Goal: Information Seeking & Learning: Learn about a topic

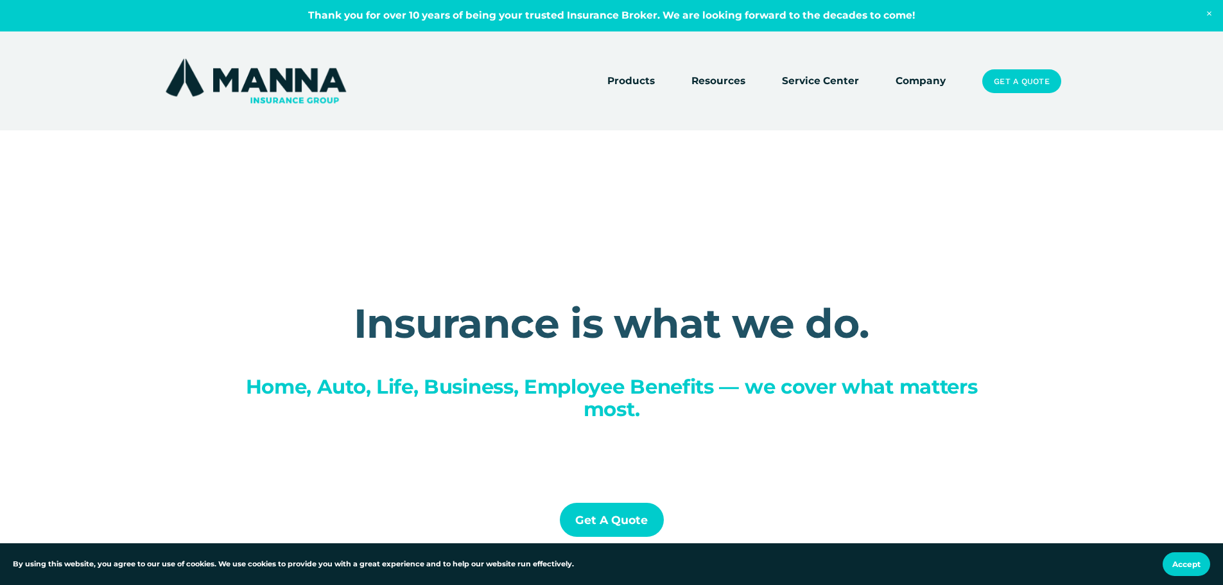
click at [908, 76] on link "Company" at bounding box center [921, 82] width 50 height 18
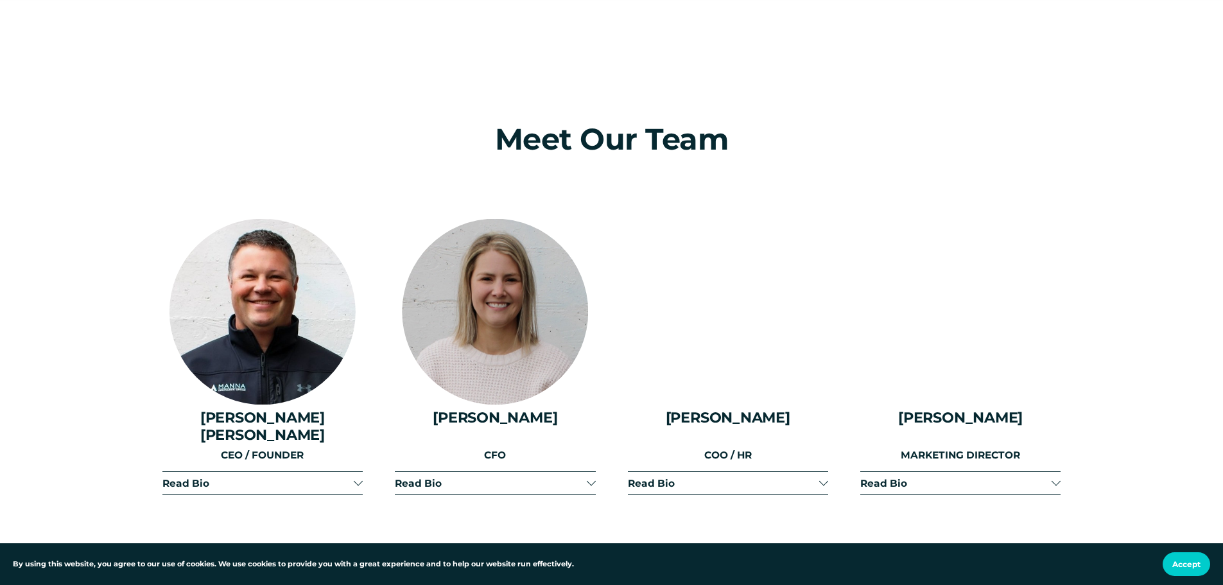
scroll to position [1541, 0]
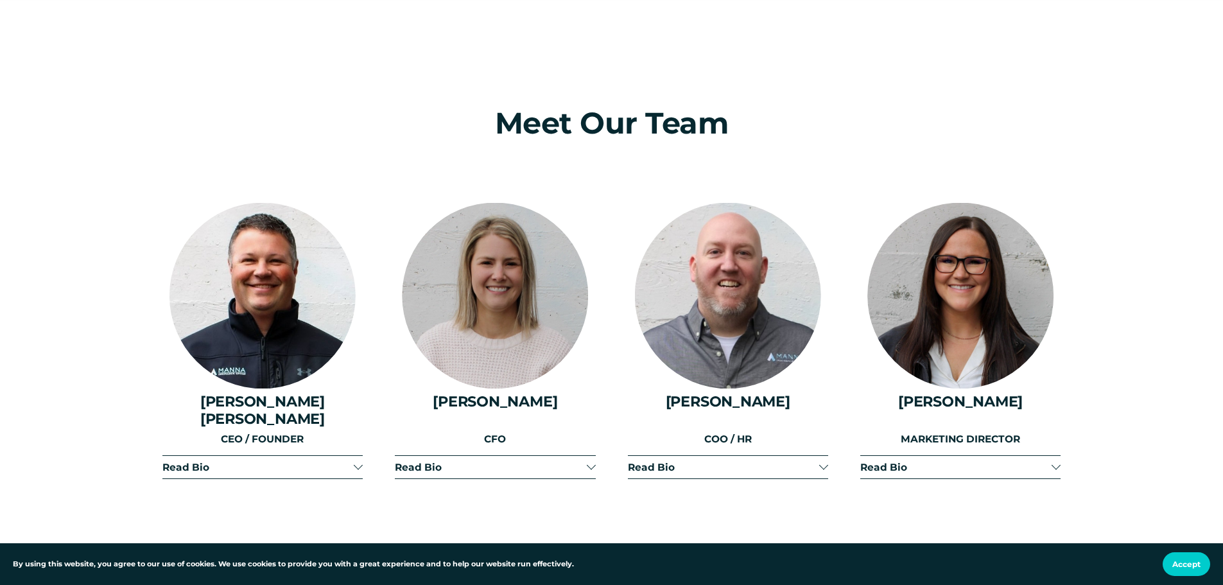
click at [226, 461] on span "Read Bio" at bounding box center [257, 467] width 191 height 12
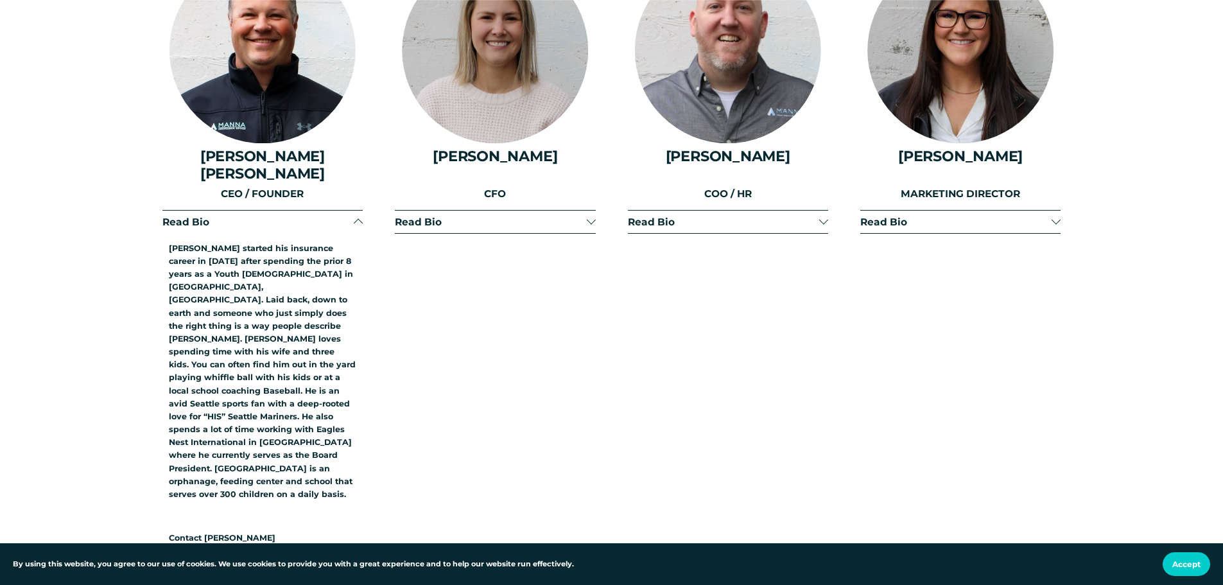
scroll to position [1798, 0]
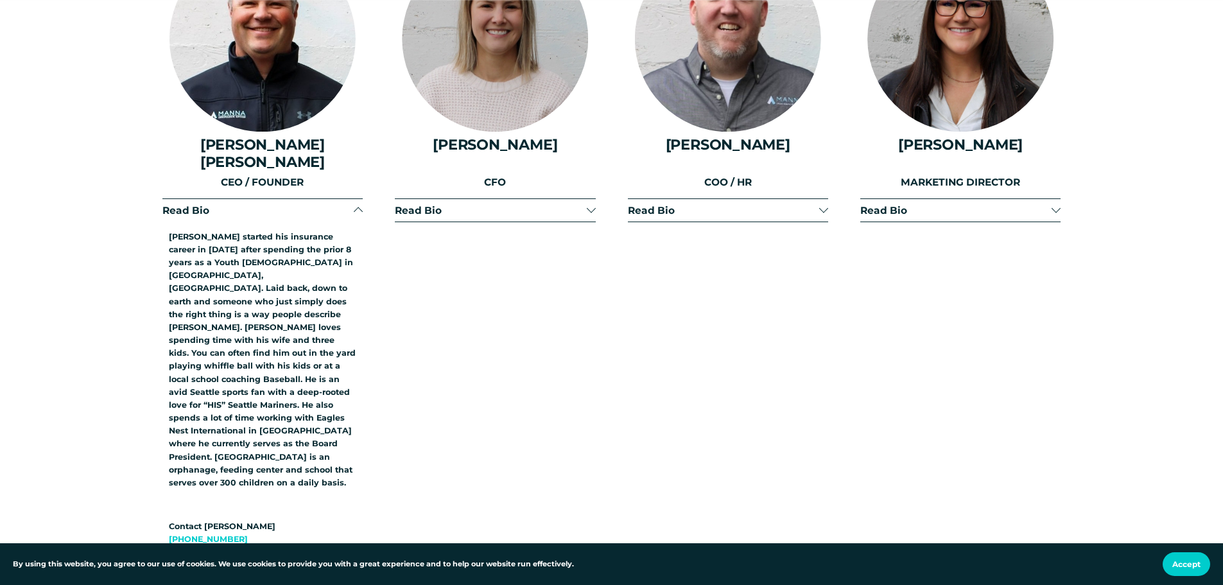
drag, startPoint x: 46, startPoint y: 119, endPoint x: 58, endPoint y: 102, distance: 20.7
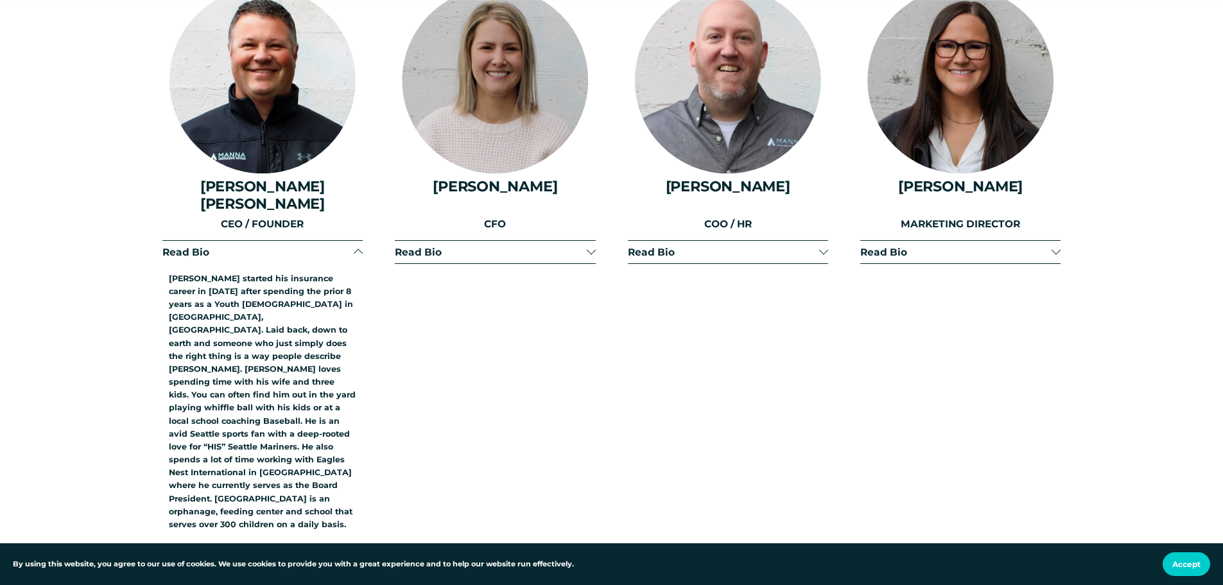
scroll to position [1734, 0]
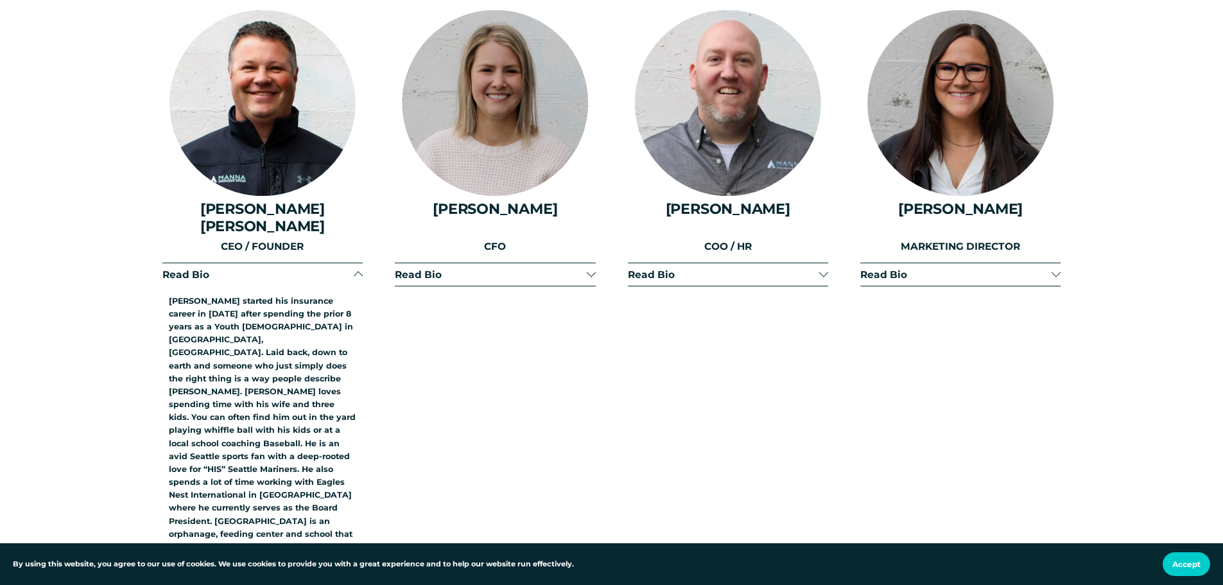
click at [515, 263] on button "Read Bio" at bounding box center [495, 274] width 200 height 22
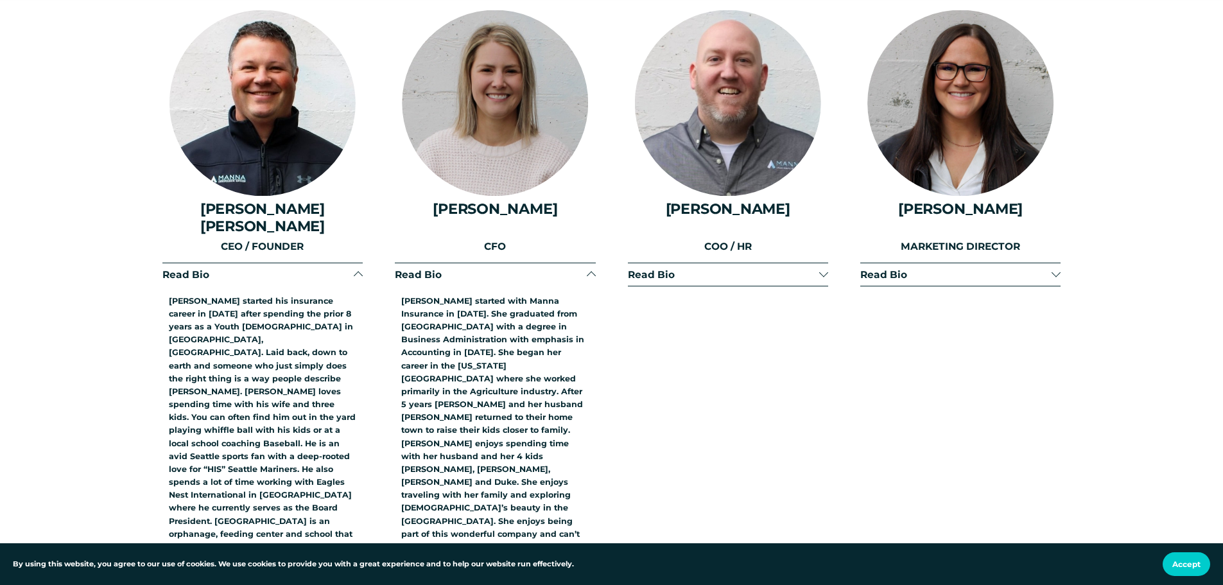
click at [722, 268] on span "Read Bio" at bounding box center [723, 274] width 191 height 12
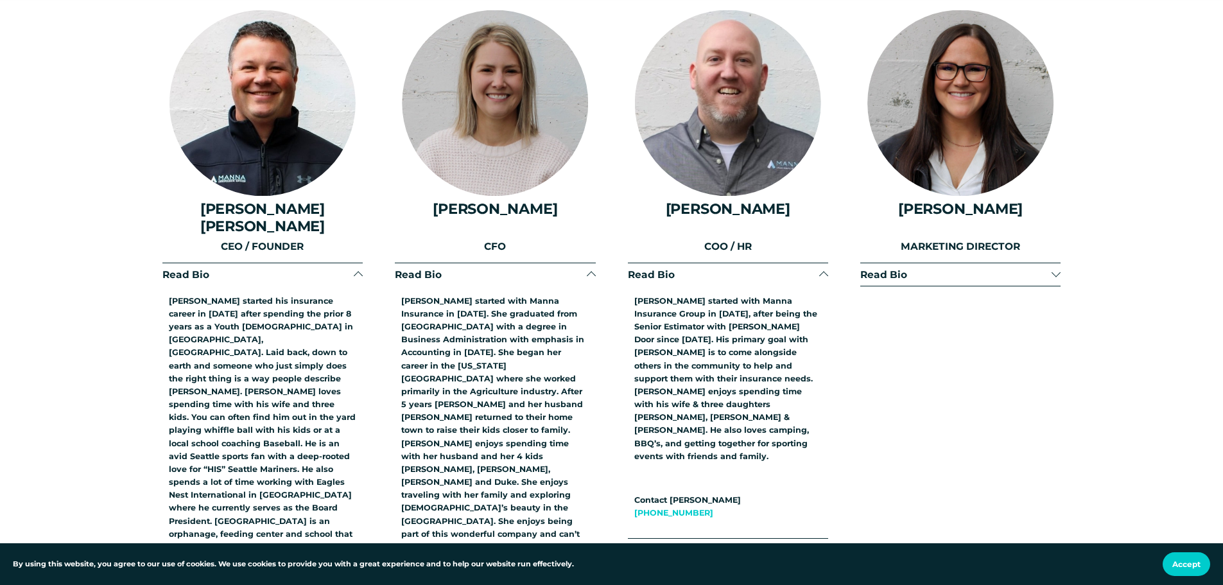
click at [955, 268] on span "Read Bio" at bounding box center [955, 274] width 191 height 12
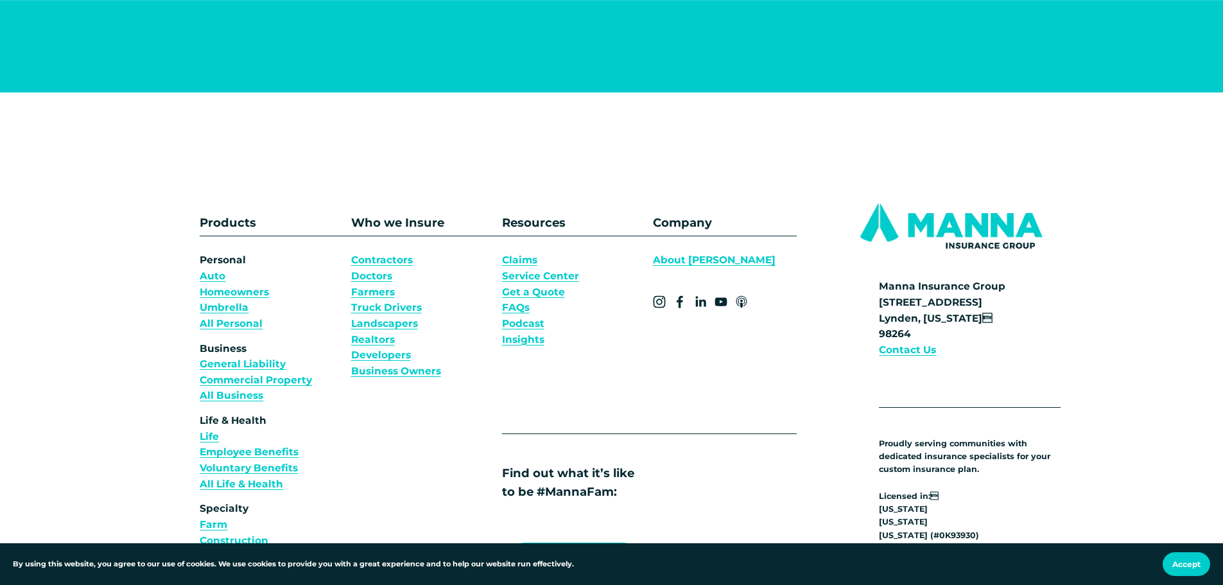
scroll to position [10016, 0]
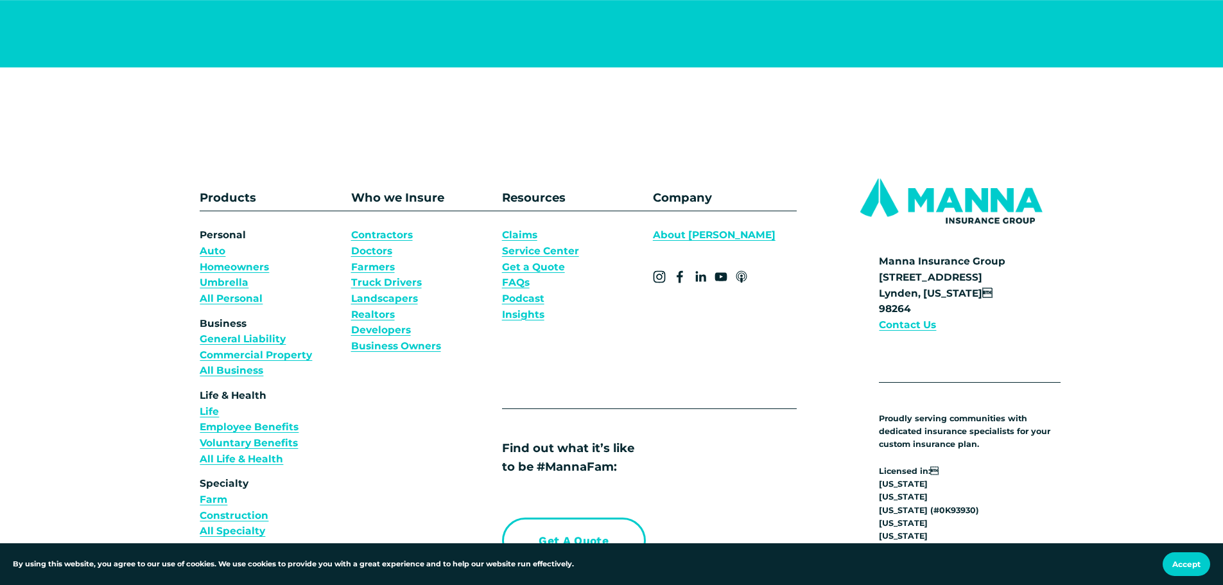
click at [218, 259] on link "Homeowners" at bounding box center [234, 267] width 69 height 16
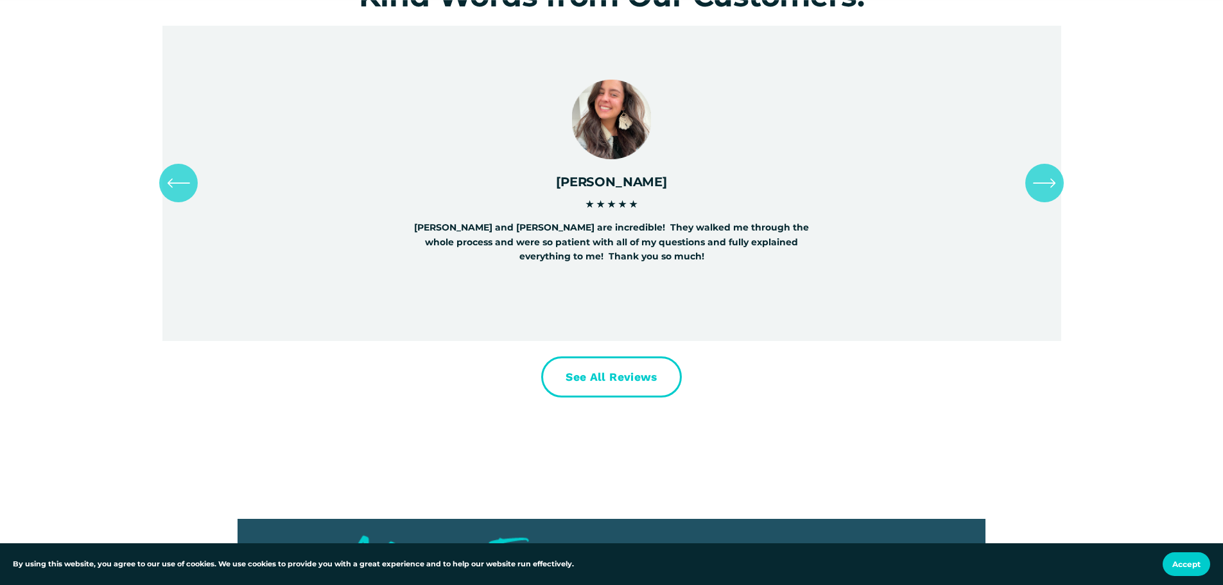
scroll to position [6164, 0]
